Goal: Navigation & Orientation: Find specific page/section

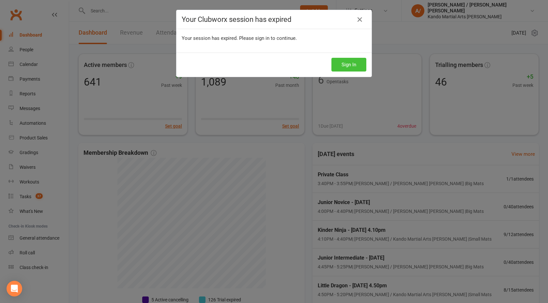
click at [344, 64] on button "Sign In" at bounding box center [348, 65] width 35 height 14
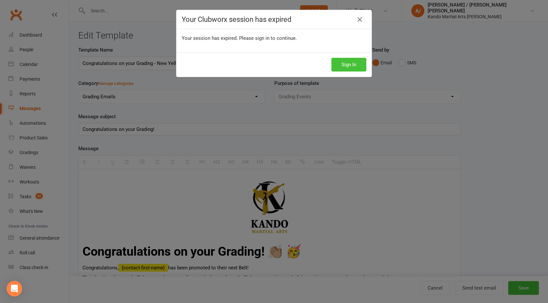
click at [346, 65] on button "Sign In" at bounding box center [348, 65] width 35 height 14
